Goal: Information Seeking & Learning: Learn about a topic

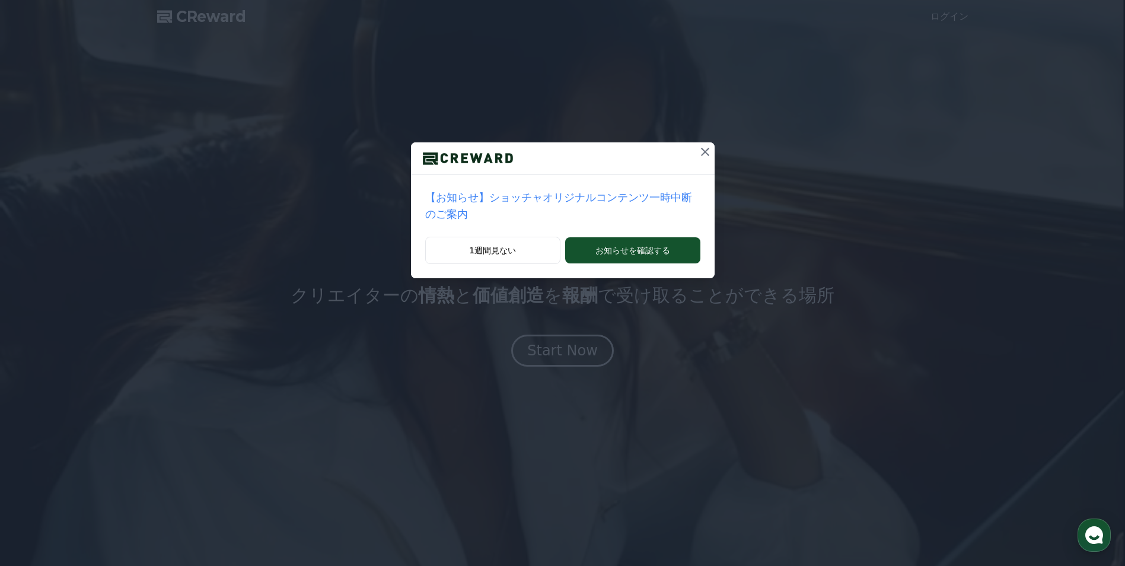
click at [635, 96] on div "【お知らせ】ショッチャオリジナルコンテンツ一時中断のご案内 1週間見ない お知らせを確認する" at bounding box center [562, 148] width 1125 height 297
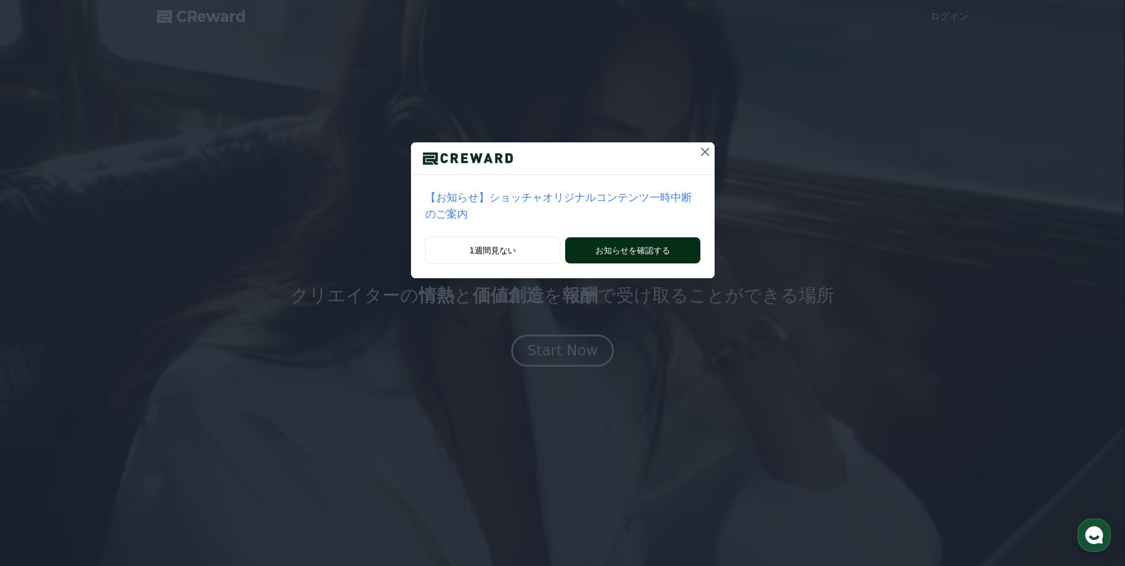
click at [612, 238] on button "お知らせを確認する" at bounding box center [632, 250] width 135 height 26
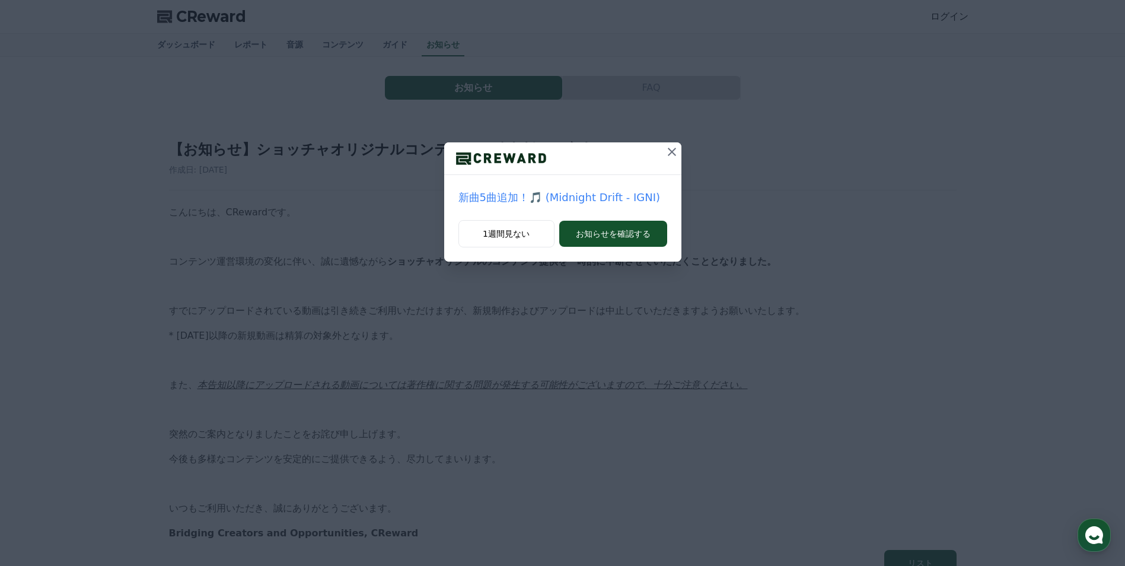
click at [673, 154] on icon at bounding box center [672, 152] width 8 height 8
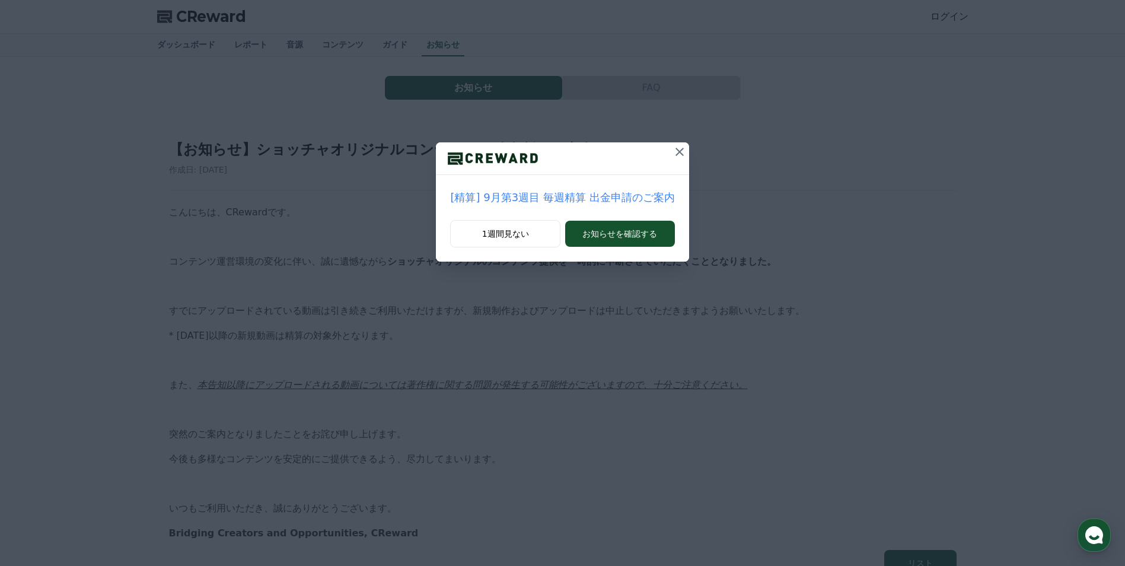
click at [675, 154] on icon at bounding box center [679, 152] width 8 height 8
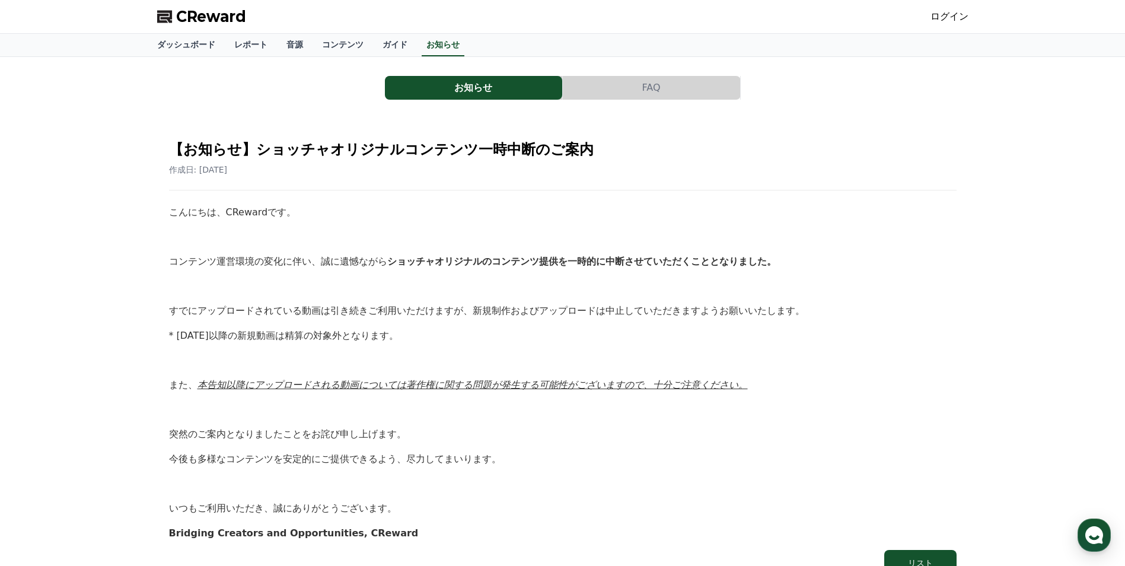
drag, startPoint x: 519, startPoint y: 193, endPoint x: 582, endPoint y: 144, distance: 79.5
click at [610, 94] on button "FAQ" at bounding box center [651, 88] width 177 height 24
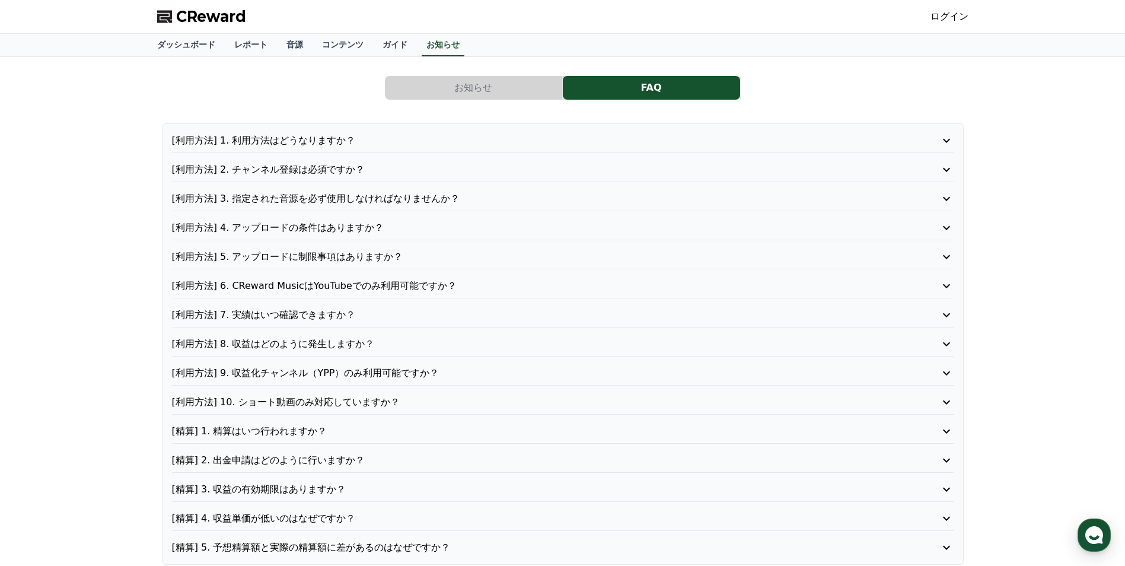
click at [466, 106] on div "お知らせ FAQ [利用方法] 1. 利用方法はどうなりますか？ [利用方法] 2. チャンネル登録は必須ですか？ [利用方法] 3. 指定された音源を必ず使…" at bounding box center [562, 317] width 811 height 503
click at [471, 98] on button "お知らせ" at bounding box center [473, 88] width 177 height 24
